Goal: Navigation & Orientation: Find specific page/section

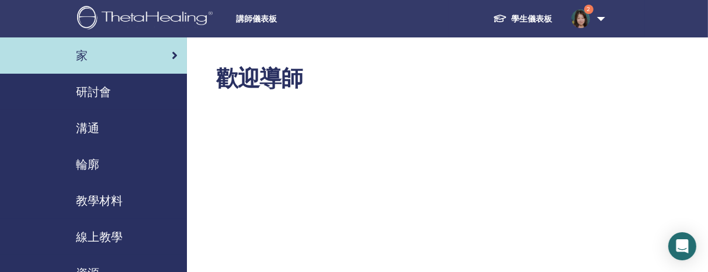
click at [108, 89] on font "研討會" at bounding box center [93, 91] width 35 height 15
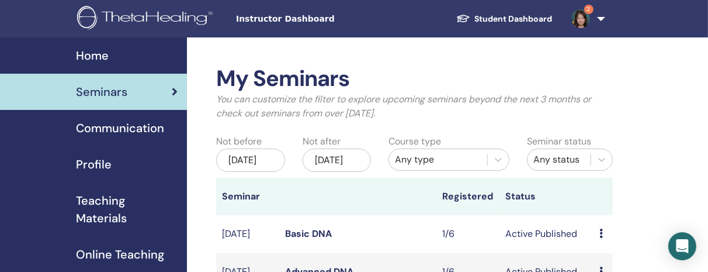
click at [126, 130] on span "Communication" at bounding box center [120, 128] width 88 height 18
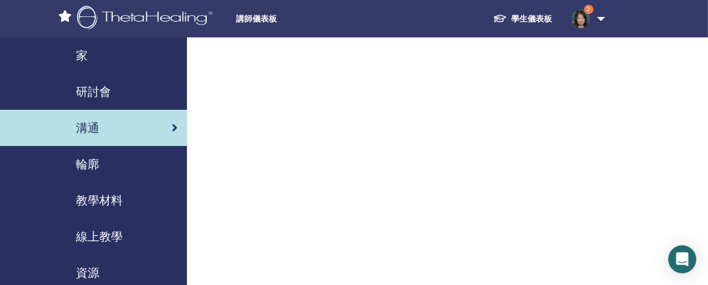
scroll to position [263, 0]
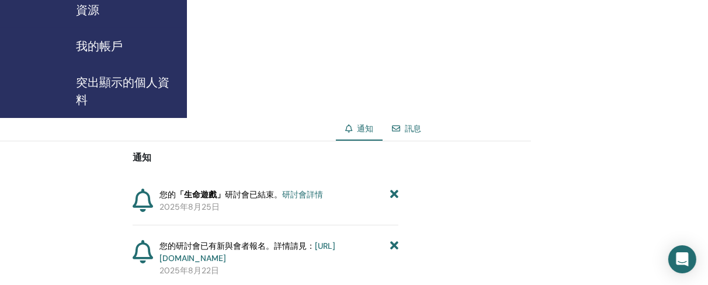
click at [105, 46] on font "我的帳戶" at bounding box center [99, 46] width 47 height 15
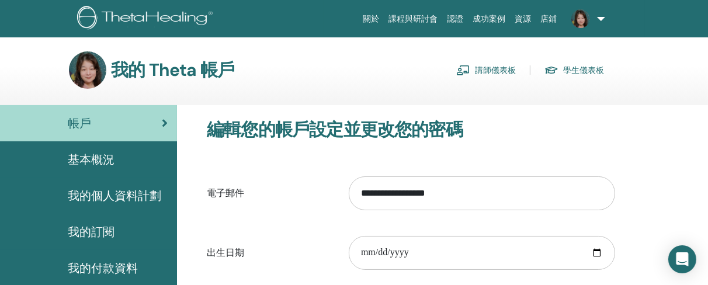
click at [576, 67] on font "學生儀表板" at bounding box center [583, 70] width 41 height 11
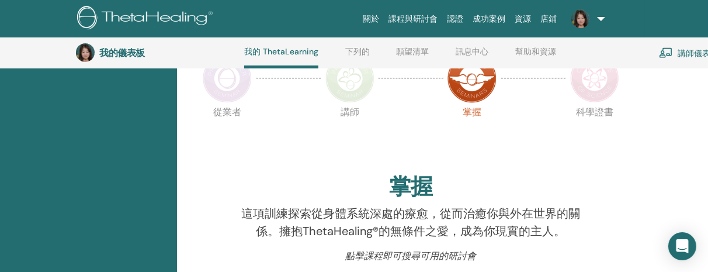
scroll to position [256, 0]
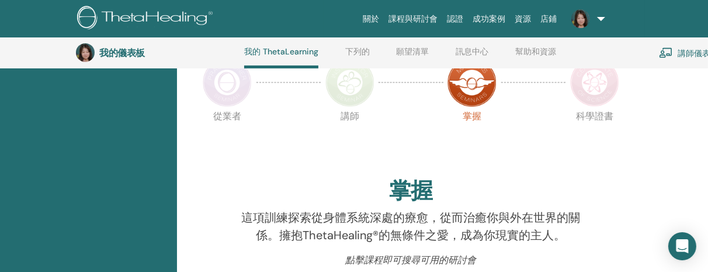
click at [612, 86] on img at bounding box center [594, 82] width 49 height 49
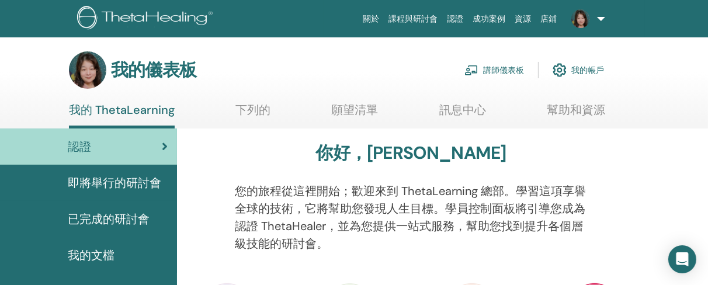
click at [457, 18] on font "認證" at bounding box center [456, 18] width 16 height 9
